Goal: Find contact information: Find contact information

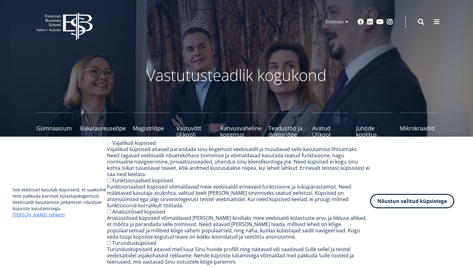
click at [424, 208] on button "Nõustun valitud küpsistega" at bounding box center [412, 201] width 84 height 14
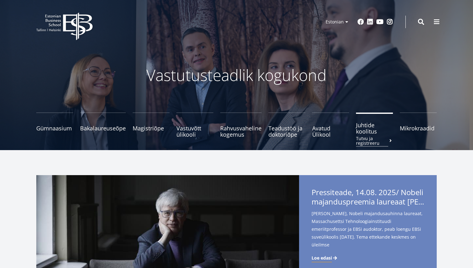
click at [364, 132] on span "Juhtide koolitus Tutvu ja registreeru" at bounding box center [374, 128] width 37 height 13
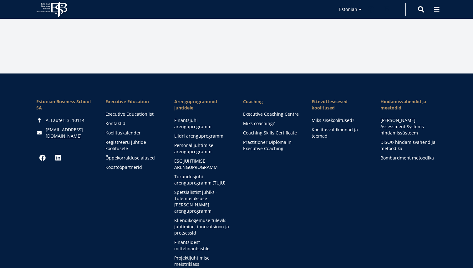
scroll to position [1029, 0]
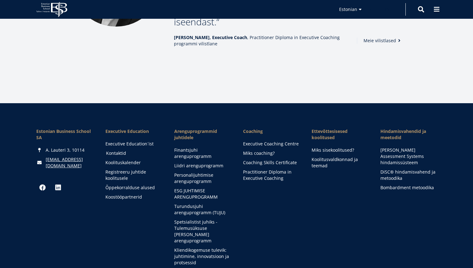
click at [124, 150] on link "Kontaktid" at bounding box center [134, 153] width 56 height 6
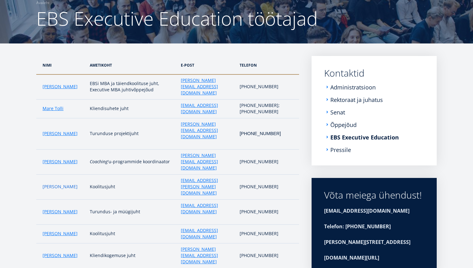
scroll to position [55, 0]
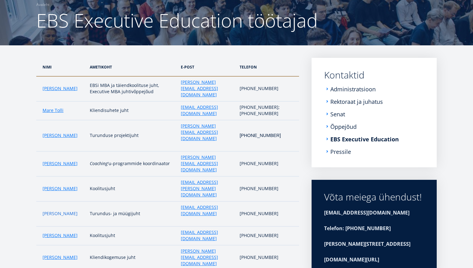
click at [49, 211] on link "Reelika Ollissaar" at bounding box center [60, 214] width 35 height 6
click at [59, 85] on link "Jari Kukkonen" at bounding box center [60, 88] width 35 height 6
click at [53, 211] on link "[PERSON_NAME]" at bounding box center [60, 214] width 35 height 6
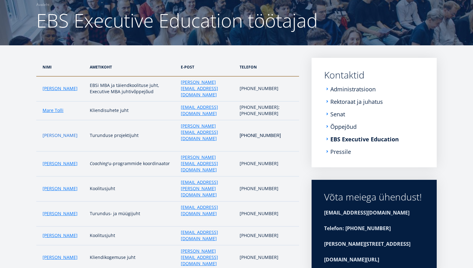
click at [55, 132] on link "Kristi Kuusik" at bounding box center [60, 135] width 35 height 6
click at [53, 186] on link "Katrin Lepa-Ruben" at bounding box center [60, 189] width 35 height 6
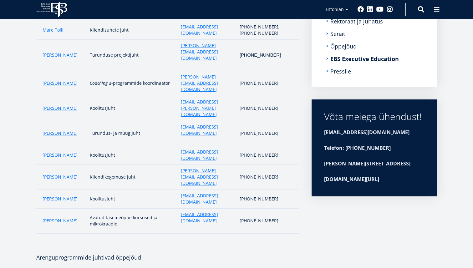
scroll to position [0, 0]
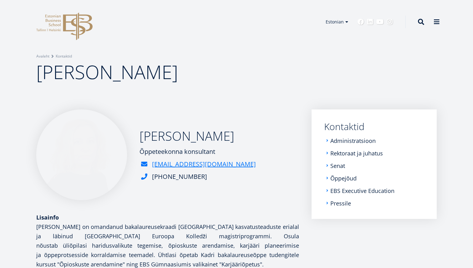
scroll to position [54, 0]
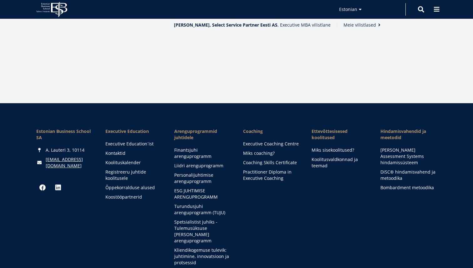
scroll to position [1028, 0]
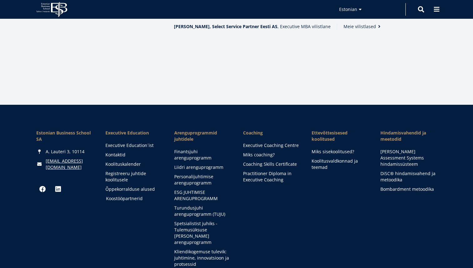
click at [127, 196] on link "Koostööpartnerid" at bounding box center [134, 199] width 56 height 6
